Goal: Task Accomplishment & Management: Use online tool/utility

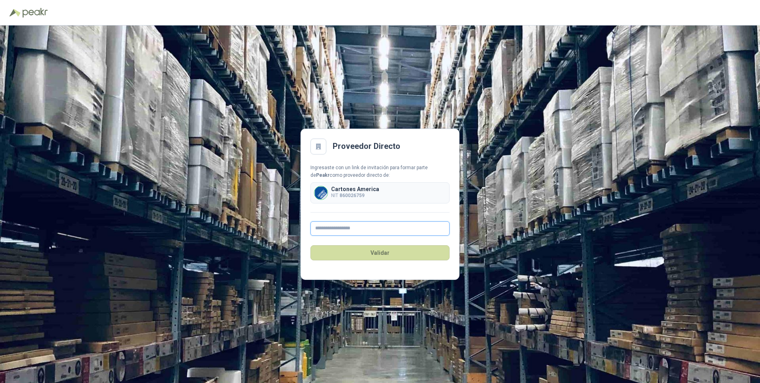
click at [328, 231] on input "text" at bounding box center [380, 228] width 139 height 14
type input "**********"
click at [372, 254] on button "Validar" at bounding box center [380, 252] width 139 height 15
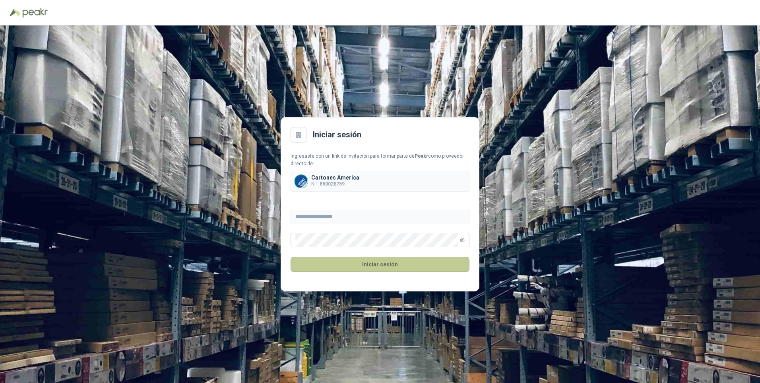
click at [370, 262] on button "Iniciar sesión" at bounding box center [380, 264] width 179 height 15
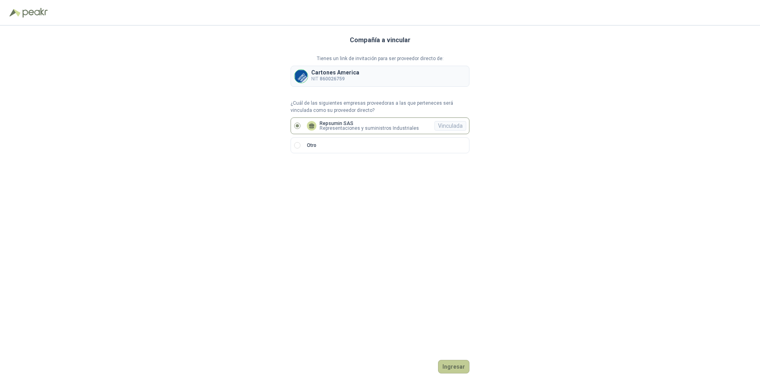
click at [449, 367] on button "Ingresar" at bounding box center [453, 367] width 31 height 14
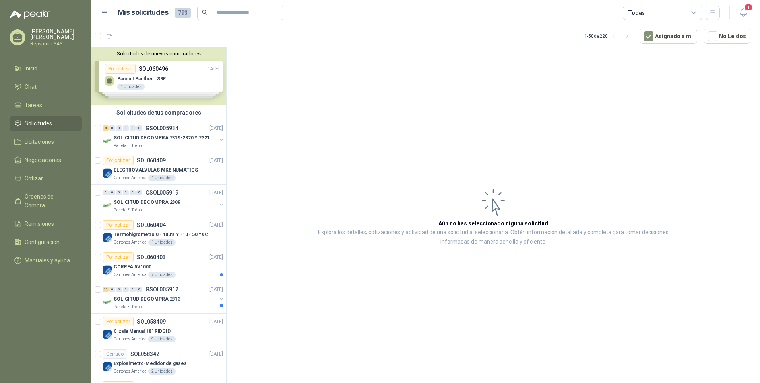
click at [144, 65] on div "Solicitudes de nuevos compradores Por cotizar SOL060496 [DATE] Panduit Panther …" at bounding box center [158, 76] width 135 height 58
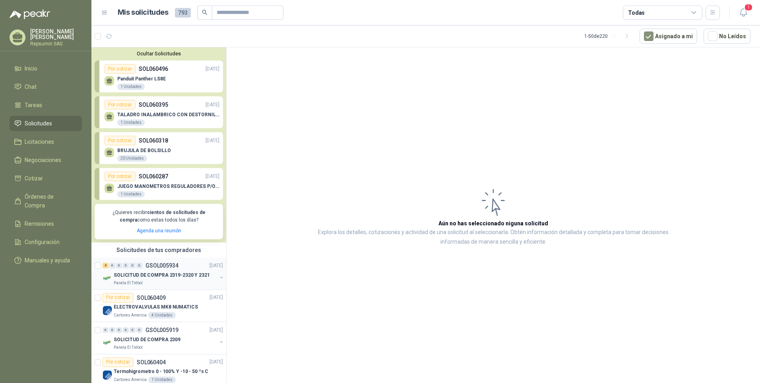
click at [148, 268] on p "GSOL005934" at bounding box center [162, 265] width 33 height 6
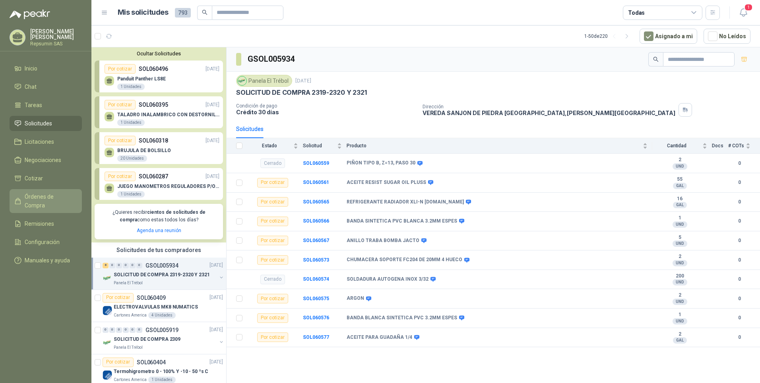
click at [37, 193] on span "Órdenes de Compra" at bounding box center [50, 200] width 50 height 17
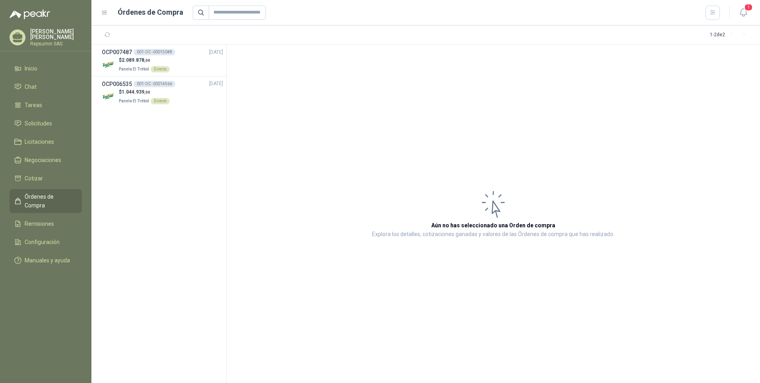
click at [37, 37] on p "[PERSON_NAME] [PERSON_NAME]" at bounding box center [56, 34] width 52 height 11
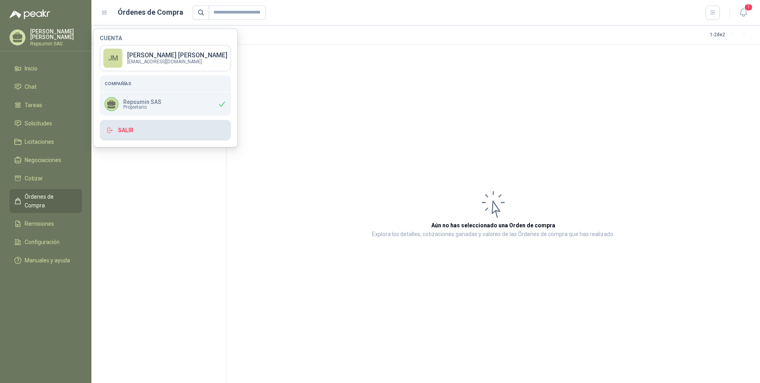
click at [123, 129] on button "Salir" at bounding box center [165, 130] width 131 height 21
